Goal: Information Seeking & Learning: Learn about a topic

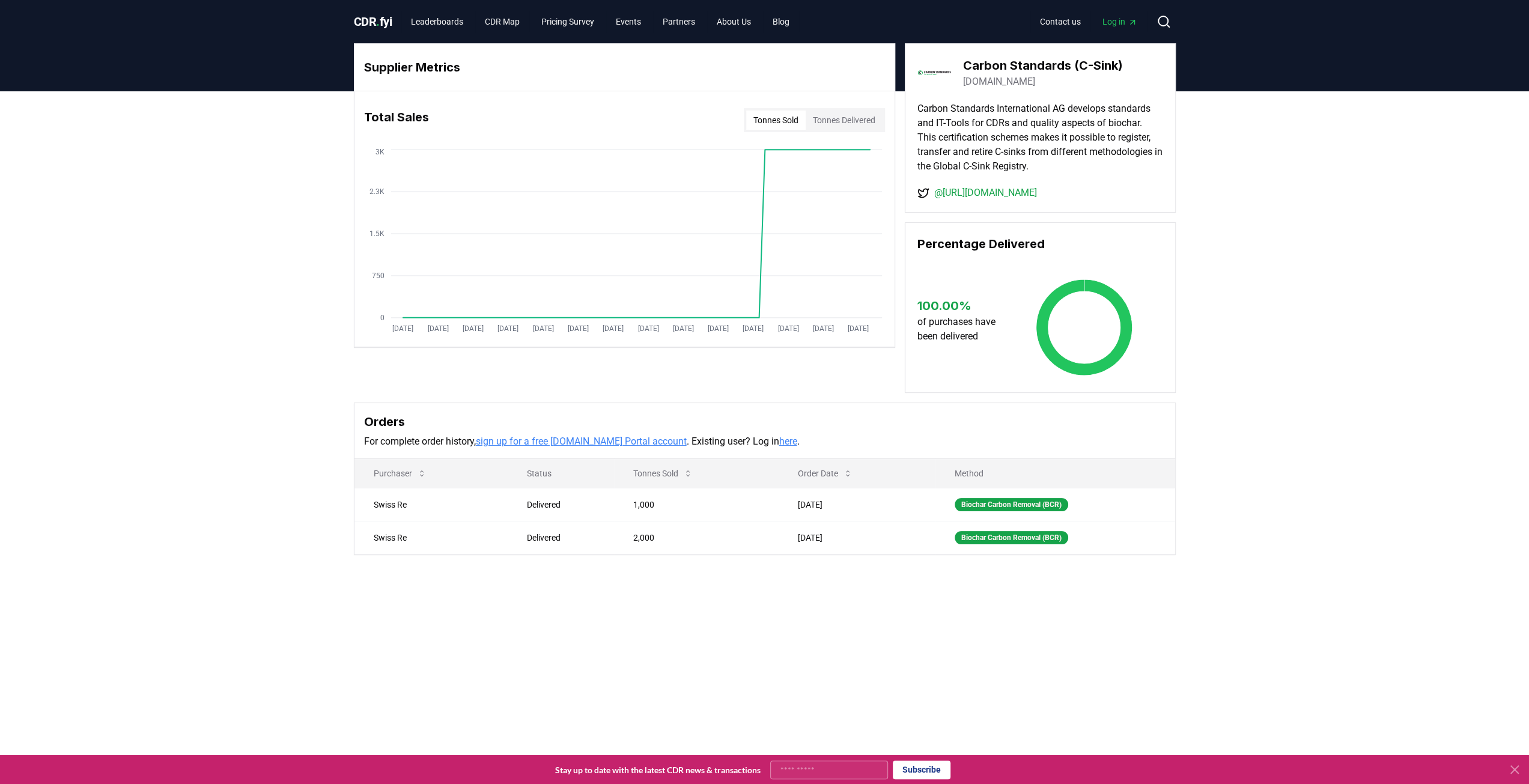
click at [1009, 66] on h3 "Carbon Standards (C-Sink)" at bounding box center [1043, 65] width 160 height 18
click at [1010, 83] on link "carbon-standards.com" at bounding box center [999, 82] width 72 height 15
click at [442, 17] on link "Leaderboards" at bounding box center [436, 21] width 71 height 21
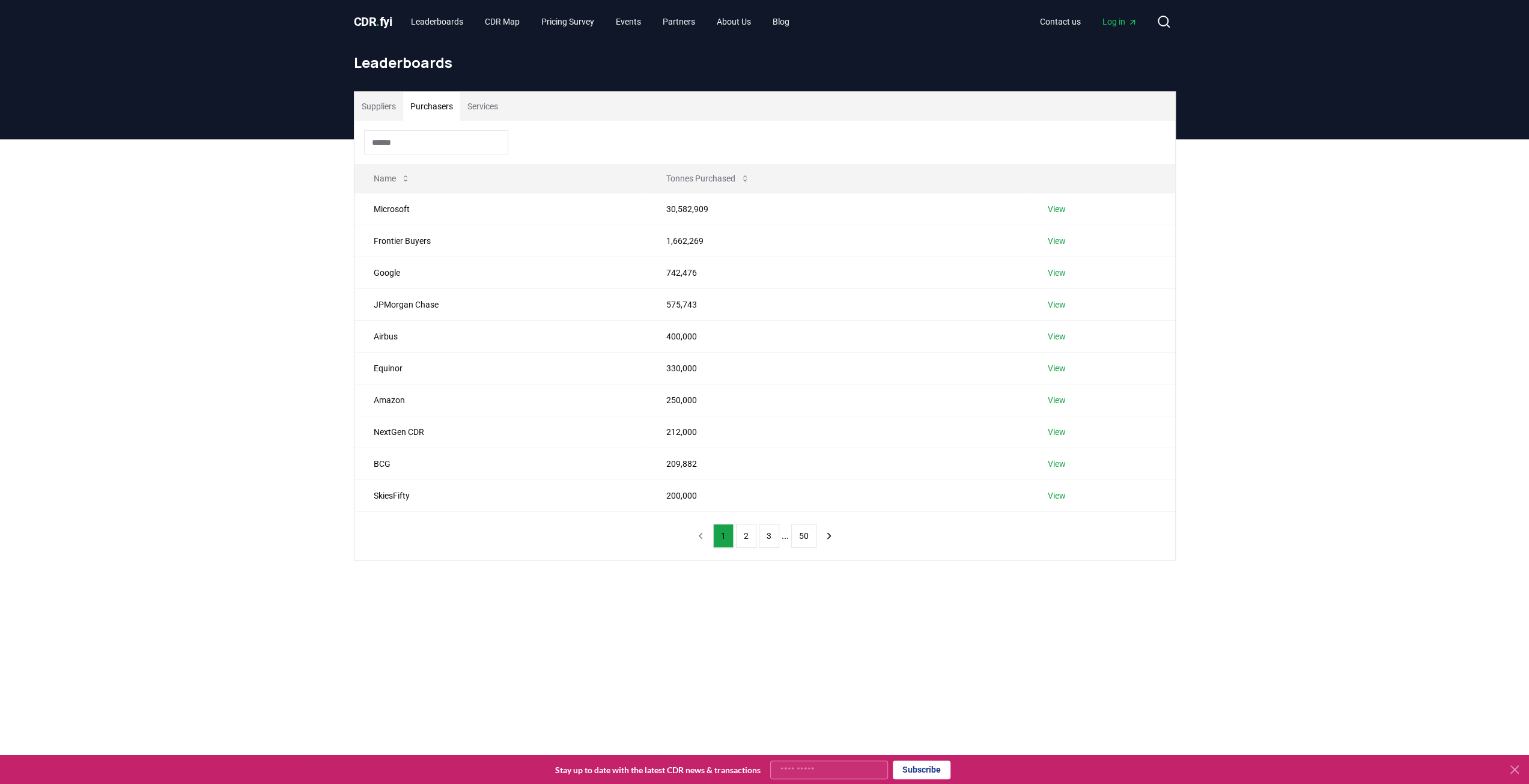
click at [452, 105] on button "Purchasers" at bounding box center [432, 106] width 57 height 29
click at [497, 105] on button "Services" at bounding box center [483, 106] width 45 height 29
click at [460, 147] on input at bounding box center [436, 143] width 144 height 24
type input "*"
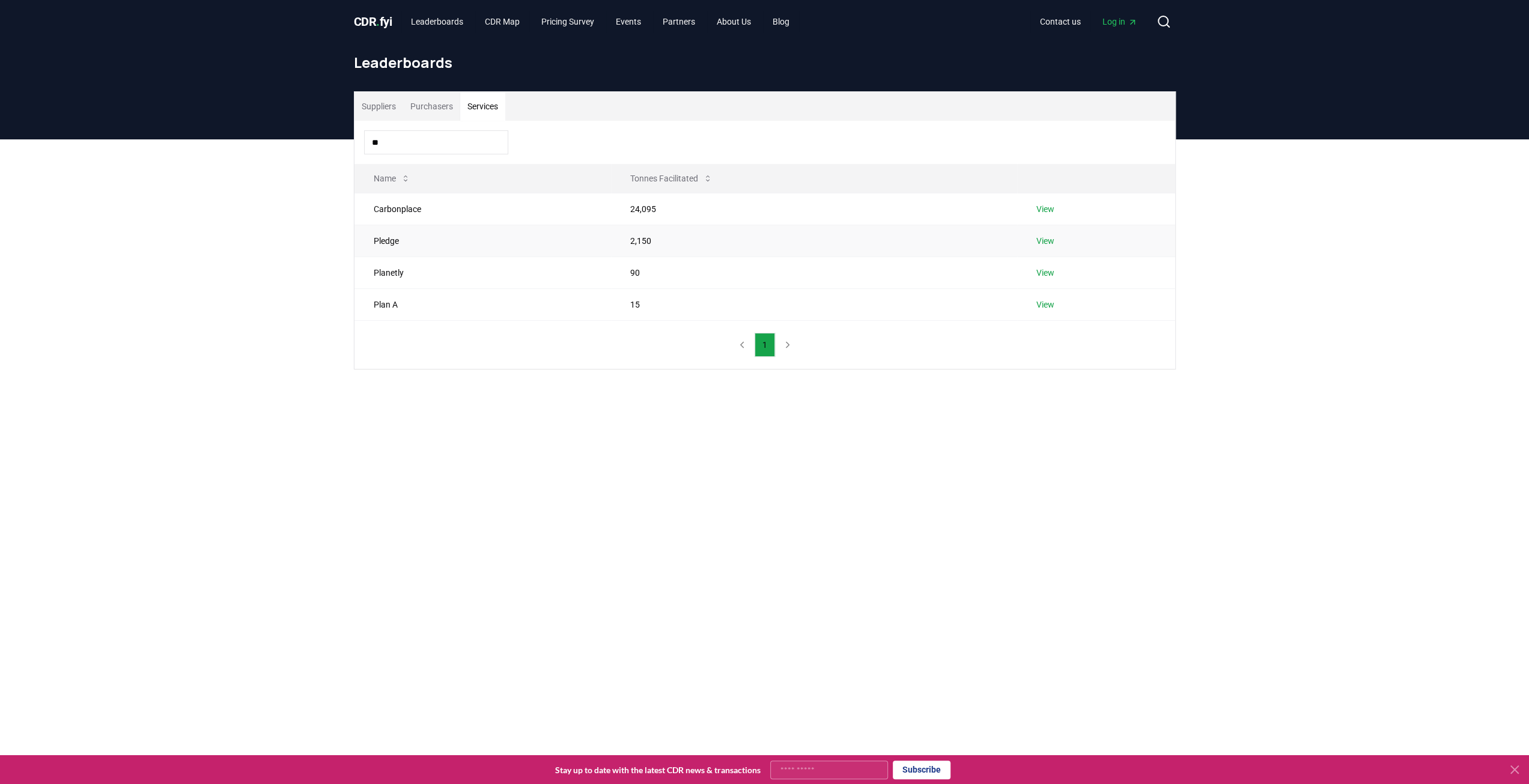
type input "**"
click at [1043, 230] on td "View" at bounding box center [1095, 240] width 157 height 32
click at [1048, 236] on link "View" at bounding box center [1045, 241] width 18 height 12
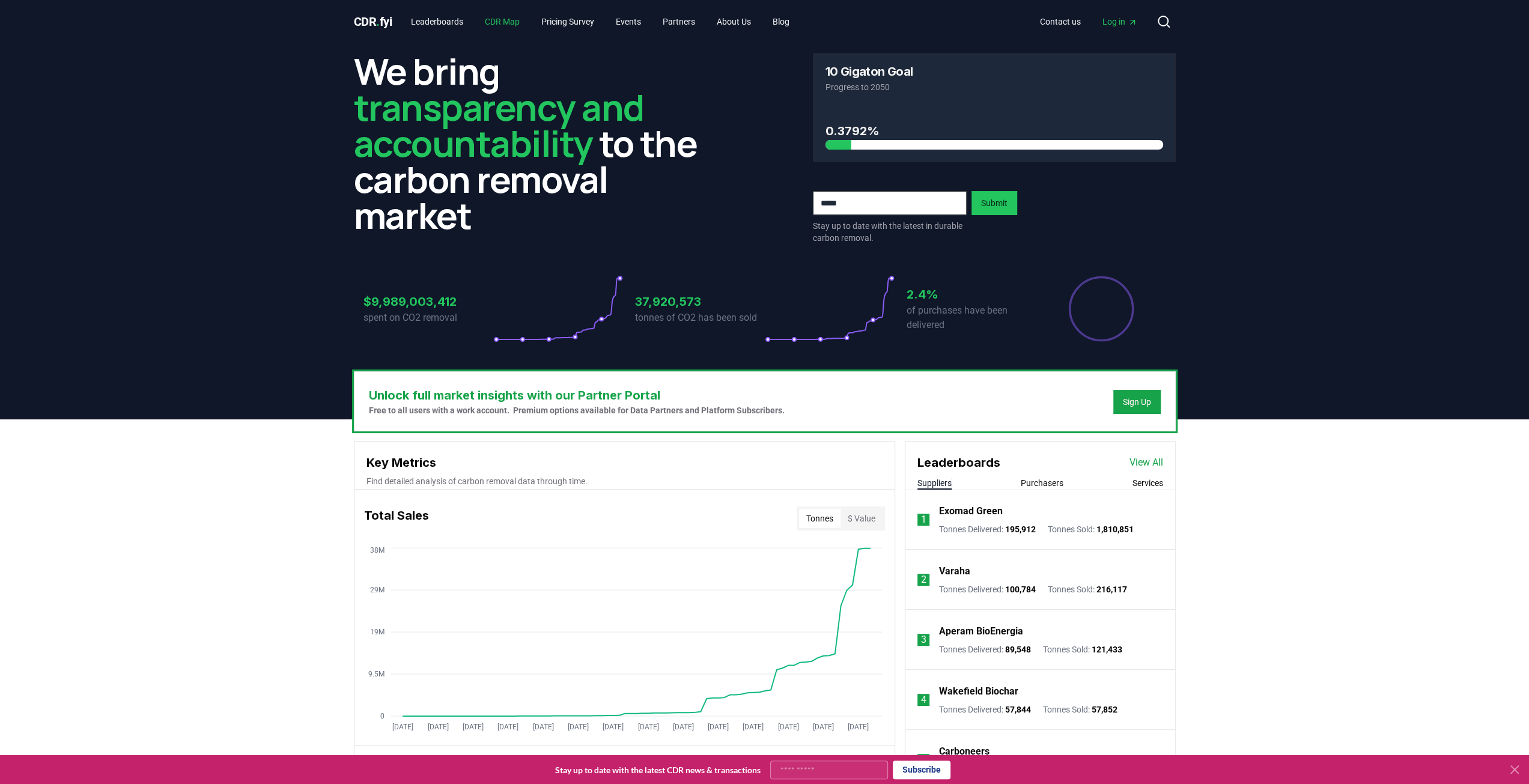
click at [510, 23] on link "CDR Map" at bounding box center [502, 21] width 54 height 21
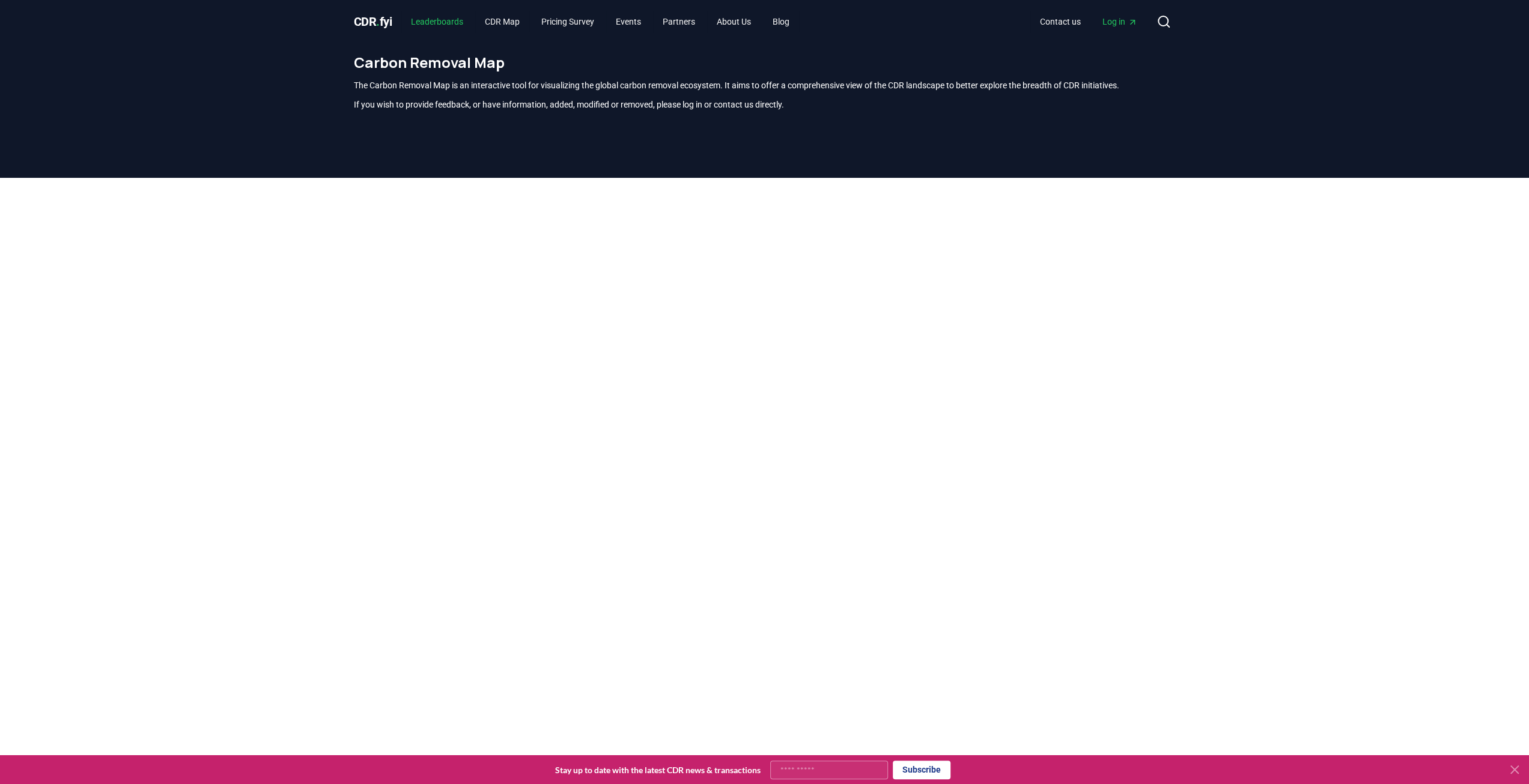
click at [462, 23] on link "Leaderboards" at bounding box center [436, 21] width 71 height 21
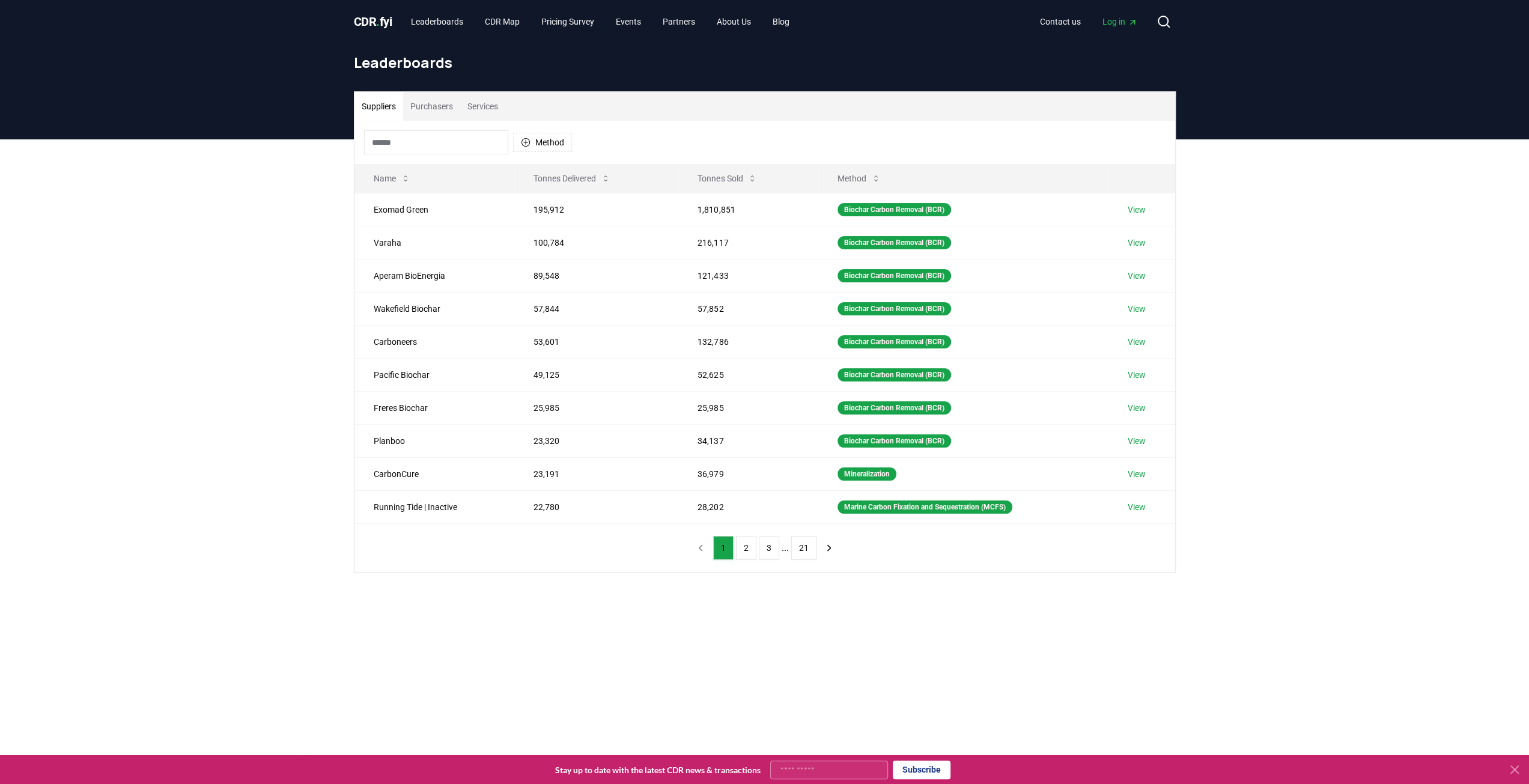
click at [436, 108] on button "Purchasers" at bounding box center [432, 106] width 57 height 29
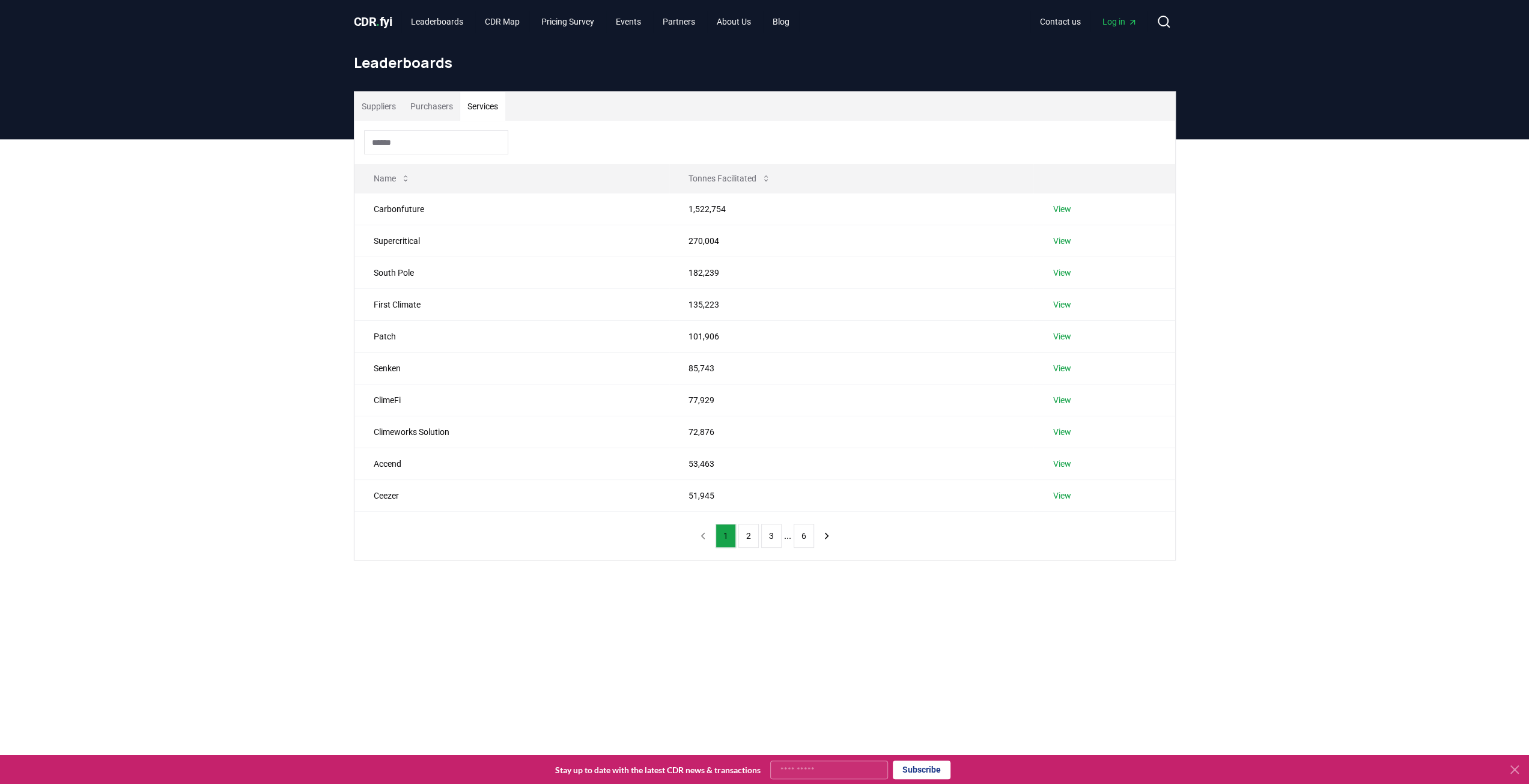
click at [479, 112] on button "Services" at bounding box center [483, 106] width 45 height 29
click at [464, 137] on input at bounding box center [436, 143] width 144 height 24
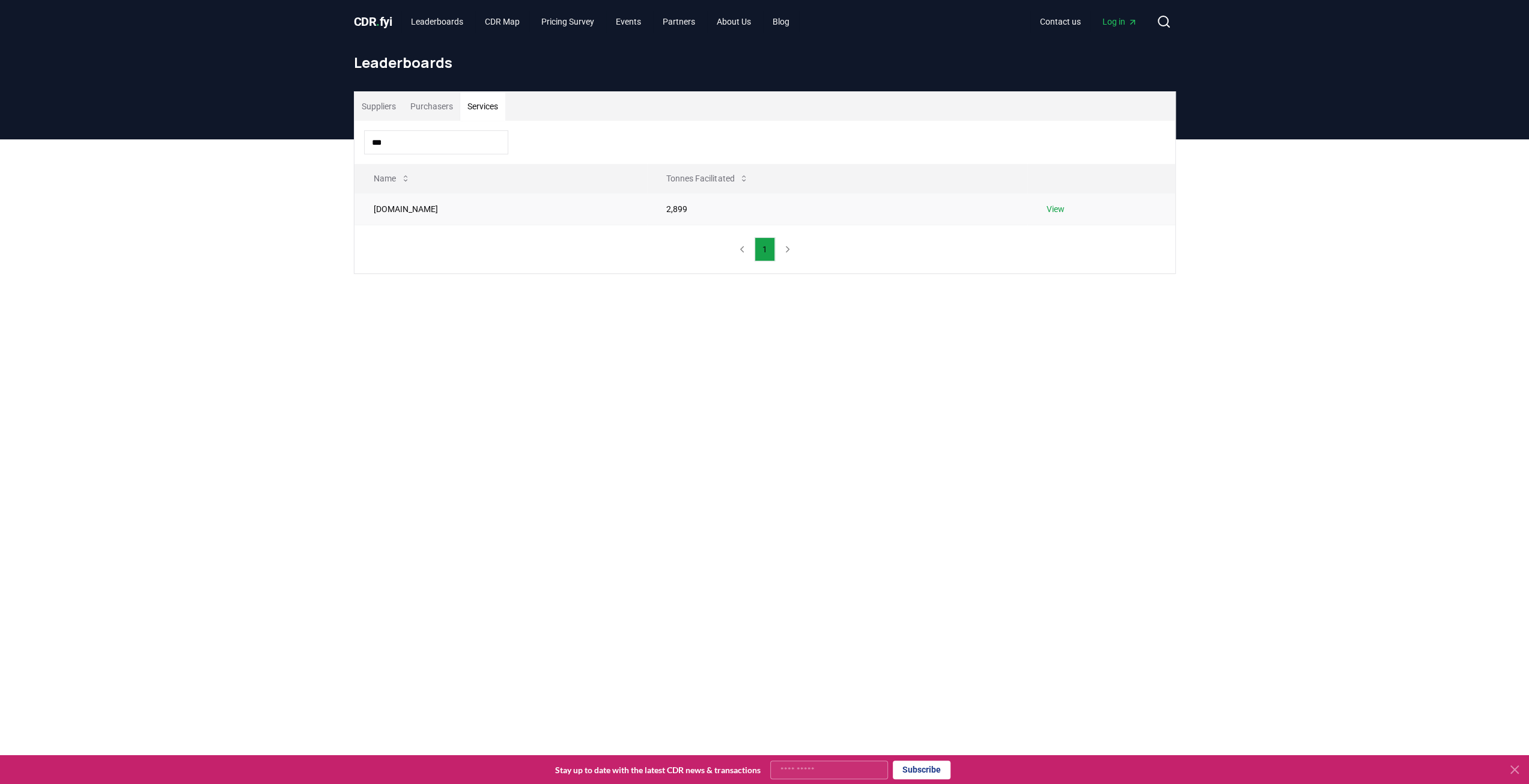
type input "***"
click at [1047, 203] on link "View" at bounding box center [1055, 209] width 18 height 12
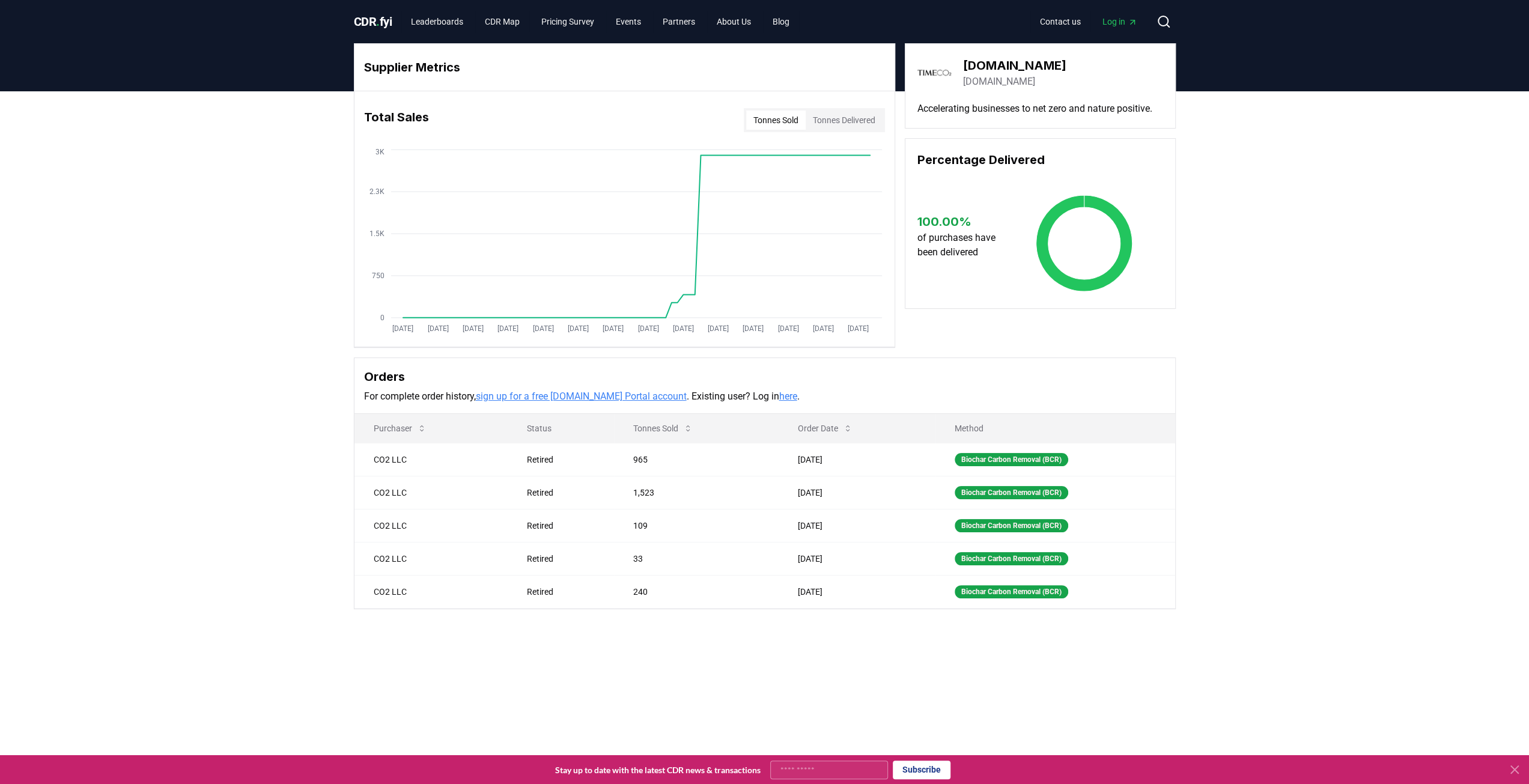
click at [993, 75] on link "co2.com" at bounding box center [999, 82] width 72 height 15
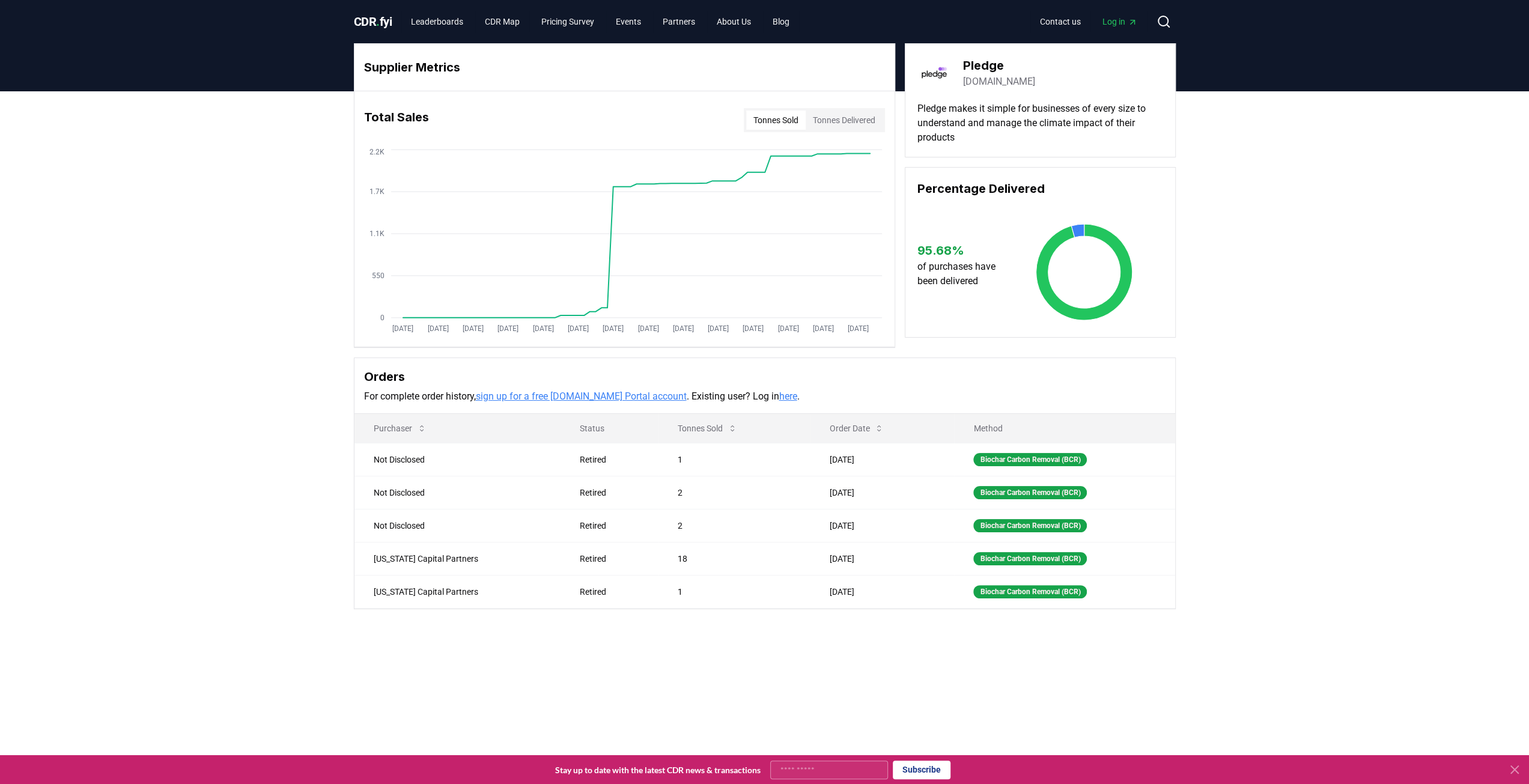
click at [987, 66] on h3 "Pledge" at bounding box center [999, 65] width 72 height 18
click at [983, 79] on link "pledge.io" at bounding box center [999, 82] width 72 height 15
